Goal: Transaction & Acquisition: Purchase product/service

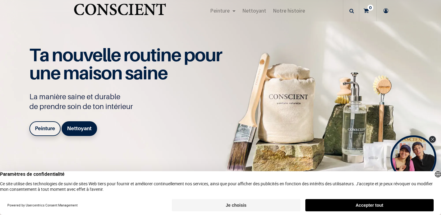
scroll to position [202, 0]
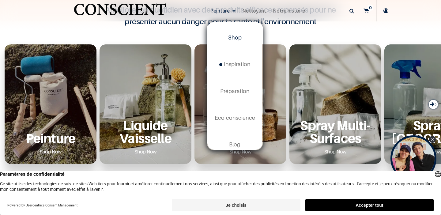
click at [234, 39] on span "Shop" at bounding box center [234, 37] width 13 height 6
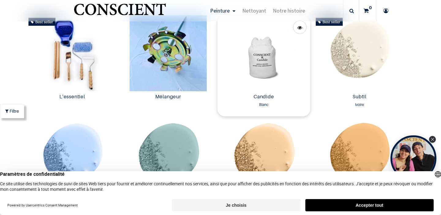
scroll to position [322, 0]
click at [262, 54] on img at bounding box center [263, 54] width 93 height 76
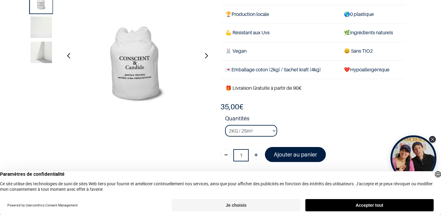
scroll to position [43, 0]
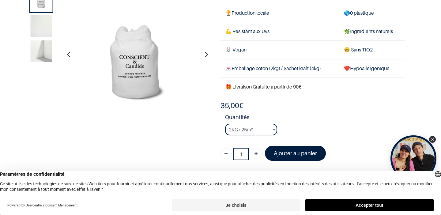
scroll to position [46, 0]
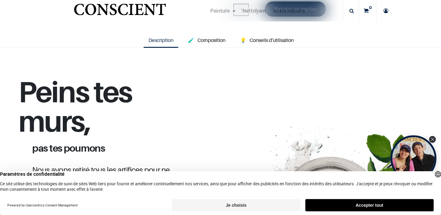
scroll to position [187, 0]
click at [216, 41] on span "Composition" at bounding box center [211, 40] width 28 height 6
